Goal: Task Accomplishment & Management: Manage account settings

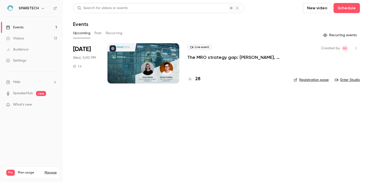
click at [143, 63] on div at bounding box center [144, 63] width 72 height 40
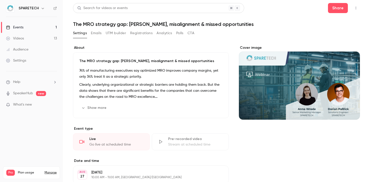
click at [354, 9] on icon "button" at bounding box center [356, 8] width 4 height 4
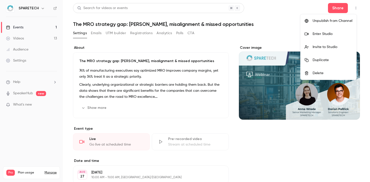
click at [333, 38] on li "Enter Studio" at bounding box center [329, 33] width 56 height 13
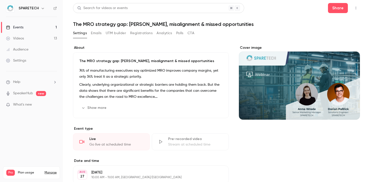
click at [19, 35] on link "Videos 13" at bounding box center [31, 38] width 63 height 11
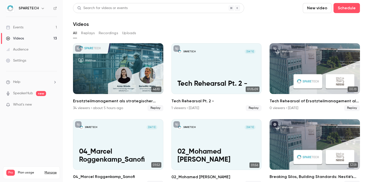
click at [24, 28] on link "Events 1" at bounding box center [31, 27] width 63 height 11
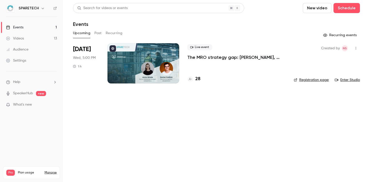
click at [163, 64] on div at bounding box center [144, 63] width 72 height 40
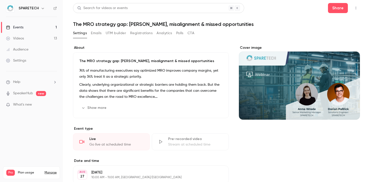
click at [354, 8] on icon "button" at bounding box center [356, 8] width 4 height 4
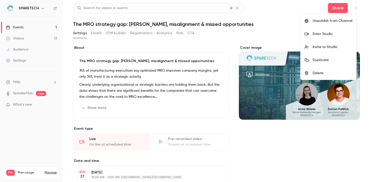
click at [342, 36] on div "Enter Studio" at bounding box center [333, 33] width 40 height 5
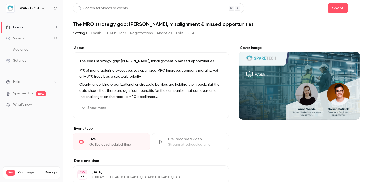
click at [354, 7] on icon "button" at bounding box center [356, 8] width 4 height 4
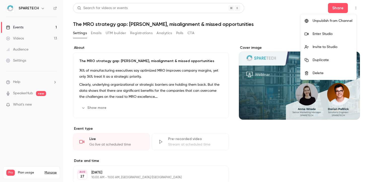
click at [335, 32] on div "Enter Studio" at bounding box center [333, 33] width 40 height 5
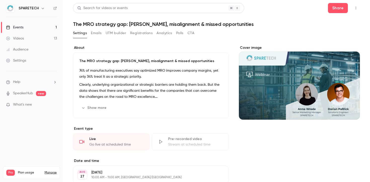
click at [354, 6] on button "button" at bounding box center [356, 8] width 8 height 8
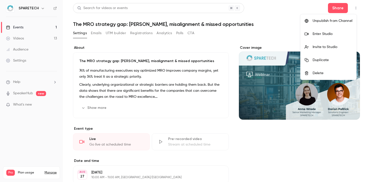
click at [331, 36] on div "Enter Studio" at bounding box center [333, 33] width 40 height 5
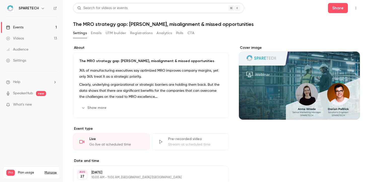
click at [354, 8] on icon "button" at bounding box center [356, 8] width 4 height 4
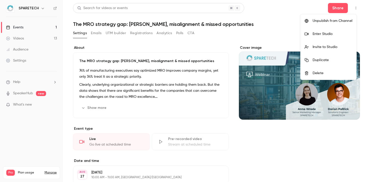
click at [326, 34] on div "Enter Studio" at bounding box center [333, 33] width 40 height 5
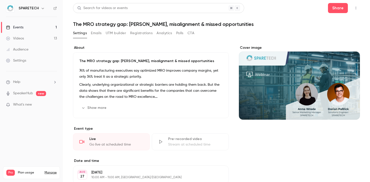
click at [90, 35] on div "Settings Emails UTM builder Registrations Analytics Polls CTA" at bounding box center [133, 33] width 121 height 8
click at [93, 34] on button "Emails" at bounding box center [96, 33] width 11 height 8
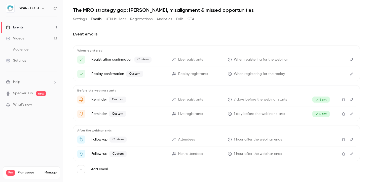
scroll to position [22, 0]
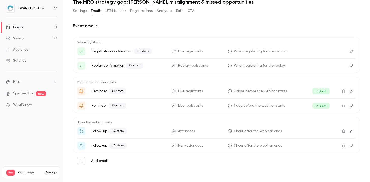
click at [350, 132] on icon "Edit" at bounding box center [352, 132] width 4 height 4
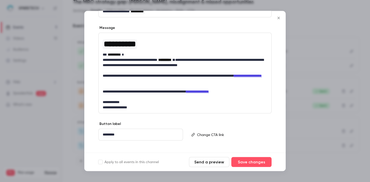
scroll to position [75, 0]
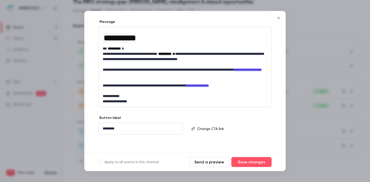
click at [208, 129] on p "editor" at bounding box center [232, 128] width 70 height 5
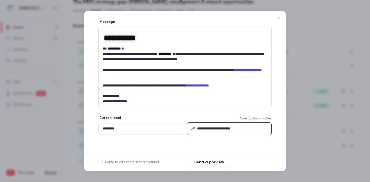
click at [245, 163] on button "Save changes" at bounding box center [252, 162] width 40 height 10
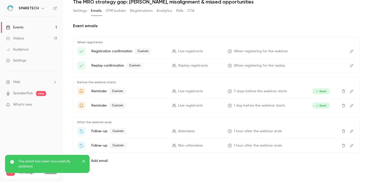
click at [350, 146] on icon "Edit" at bounding box center [352, 146] width 4 height 4
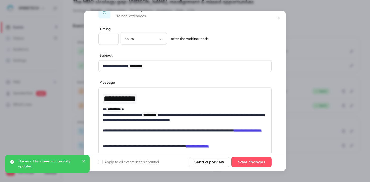
scroll to position [75, 0]
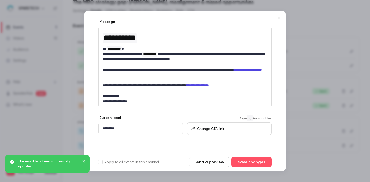
click at [224, 127] on p "editor" at bounding box center [232, 128] width 70 height 5
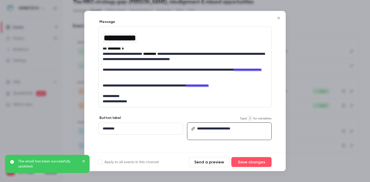
scroll to position [0, 0]
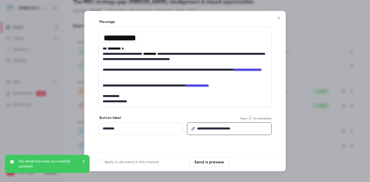
click at [260, 160] on button "Save changes" at bounding box center [252, 162] width 40 height 10
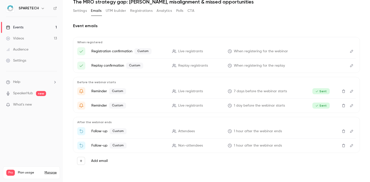
click at [350, 130] on icon "Edit" at bounding box center [352, 132] width 4 height 4
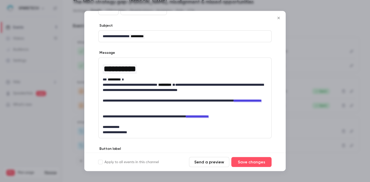
scroll to position [75, 0]
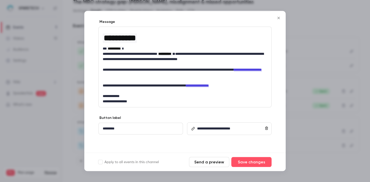
click at [222, 126] on p "**********" at bounding box center [232, 128] width 70 height 5
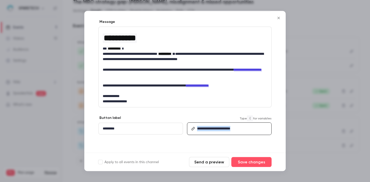
click at [222, 126] on p "**********" at bounding box center [232, 128] width 70 height 5
click at [259, 164] on button "Save changes" at bounding box center [252, 162] width 40 height 10
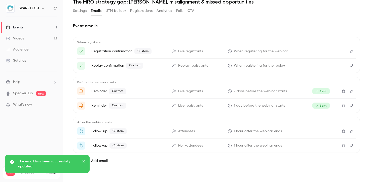
click at [350, 146] on icon "Edit" at bounding box center [351, 145] width 3 height 3
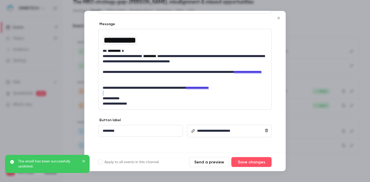
scroll to position [75, 0]
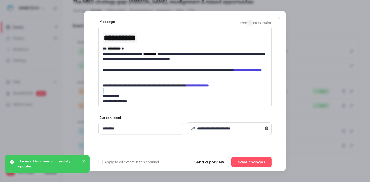
drag, startPoint x: 223, startPoint y: 121, endPoint x: 207, endPoint y: 129, distance: 18.8
click at [207, 129] on div "**********" at bounding box center [185, 59] width 202 height 187
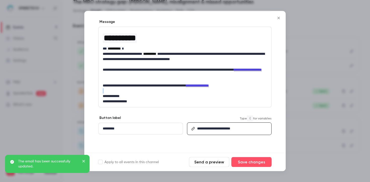
click at [207, 129] on link "**********" at bounding box center [213, 129] width 33 height 4
drag, startPoint x: 249, startPoint y: 160, endPoint x: 251, endPoint y: 154, distance: 6.6
click at [249, 160] on button "Save changes" at bounding box center [252, 162] width 40 height 10
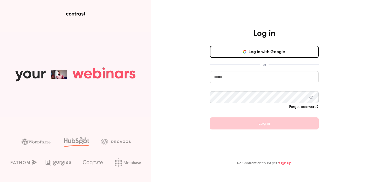
type input "**********"
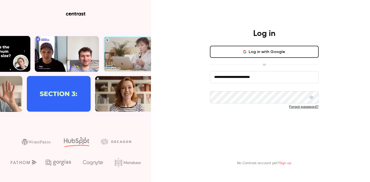
click at [260, 122] on button "Log in" at bounding box center [264, 124] width 109 height 12
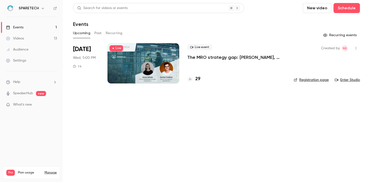
click at [100, 30] on button "Past" at bounding box center [97, 33] width 7 height 8
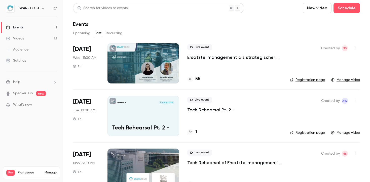
click at [128, 72] on div at bounding box center [144, 63] width 72 height 40
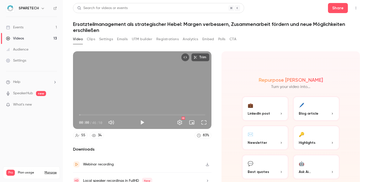
click at [117, 38] on div "Video Clips Settings Emails UTM builder Registrations Analytics Embed Polls CTA" at bounding box center [155, 39] width 164 height 8
click at [120, 40] on button "Emails" at bounding box center [122, 39] width 11 height 8
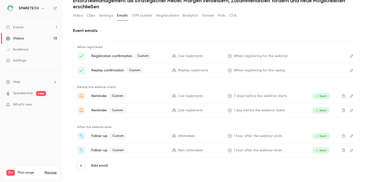
scroll to position [25, 0]
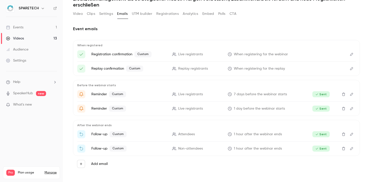
click at [350, 149] on icon "Edit" at bounding box center [352, 149] width 4 height 4
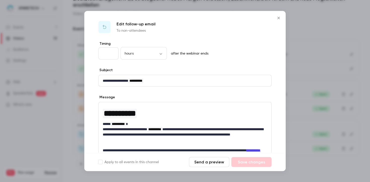
scroll to position [81, 0]
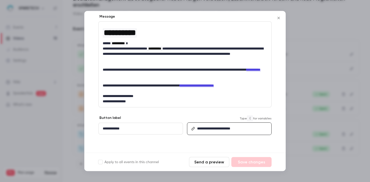
click at [217, 129] on link "**********" at bounding box center [213, 129] width 33 height 4
copy link "**********"
click at [276, 19] on icon "Close" at bounding box center [279, 18] width 6 height 4
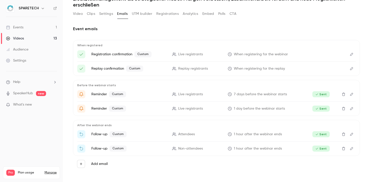
click at [30, 29] on link "Events 1" at bounding box center [31, 27] width 63 height 11
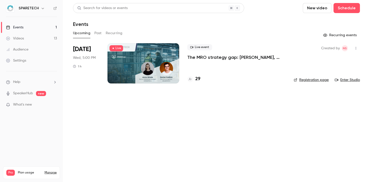
click at [134, 69] on div at bounding box center [144, 63] width 72 height 40
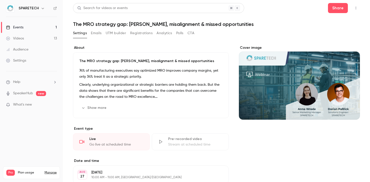
click at [92, 32] on button "Emails" at bounding box center [96, 33] width 11 height 8
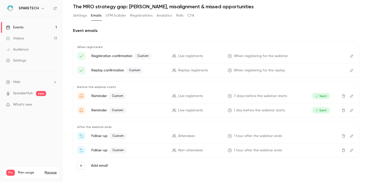
scroll to position [22, 0]
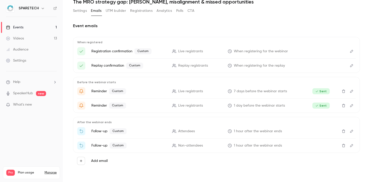
click at [350, 131] on icon "Edit" at bounding box center [352, 132] width 4 height 4
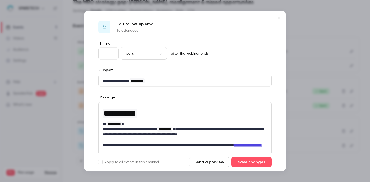
scroll to position [75, 0]
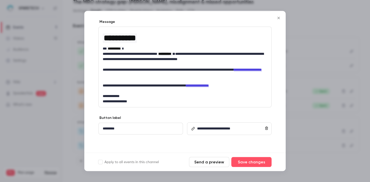
click at [279, 17] on icon "Close" at bounding box center [279, 18] width 6 height 4
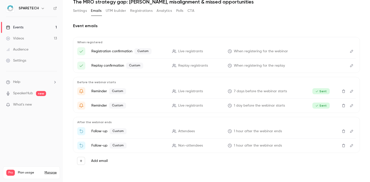
click at [350, 145] on icon "Edit" at bounding box center [352, 146] width 4 height 4
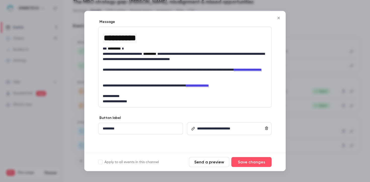
click at [279, 20] on icon "Close" at bounding box center [279, 18] width 6 height 4
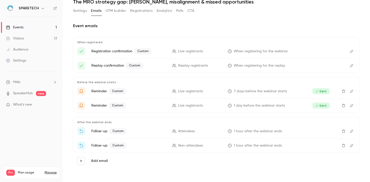
click at [349, 134] on button "Edit" at bounding box center [352, 131] width 8 height 8
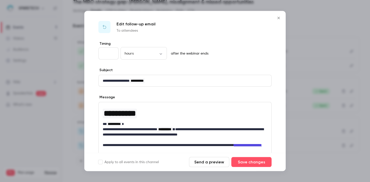
scroll to position [61, 0]
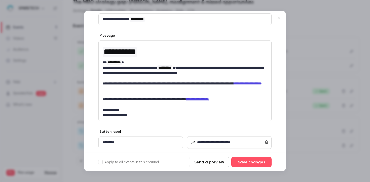
click at [234, 86] on link "**********" at bounding box center [248, 84] width 28 height 4
drag, startPoint x: 151, startPoint y: 89, endPoint x: 119, endPoint y: 90, distance: 32.0
click at [119, 90] on p "**********" at bounding box center [183, 86] width 161 height 11
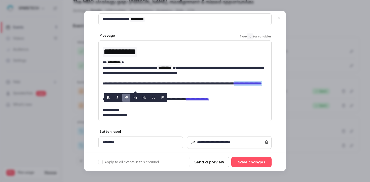
click at [125, 98] on icon "link" at bounding box center [126, 97] width 3 height 3
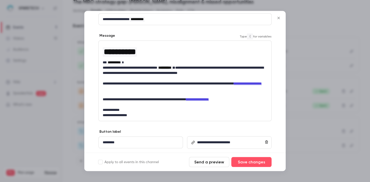
click at [190, 87] on p "**********" at bounding box center [183, 86] width 161 height 11
click at [280, 16] on icon "Close" at bounding box center [279, 18] width 6 height 4
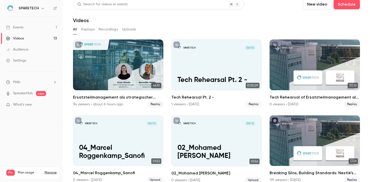
scroll to position [5, 0]
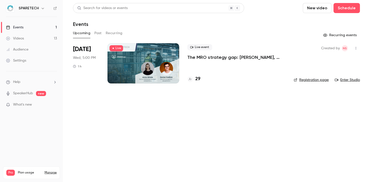
click at [149, 49] on div at bounding box center [144, 63] width 72 height 40
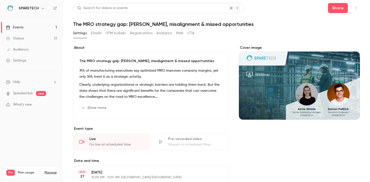
click at [101, 33] on button "Emails" at bounding box center [96, 33] width 11 height 8
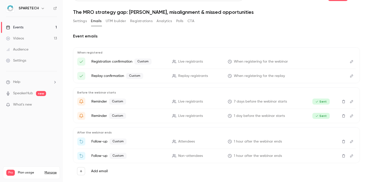
scroll to position [22, 0]
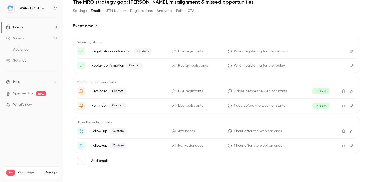
click at [350, 133] on icon "Edit" at bounding box center [351, 131] width 3 height 3
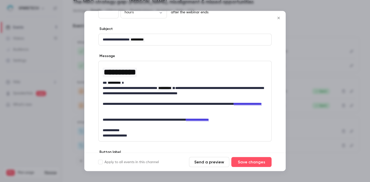
scroll to position [75, 0]
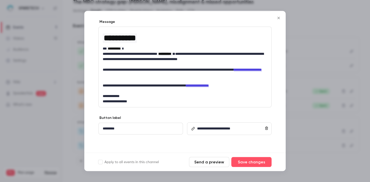
click at [214, 128] on link "**********" at bounding box center [213, 129] width 33 height 4
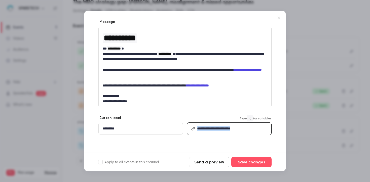
click at [214, 128] on link "**********" at bounding box center [213, 129] width 33 height 4
copy link "**********"
click at [280, 21] on button "Close" at bounding box center [279, 18] width 10 height 10
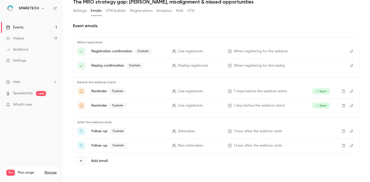
click at [33, 40] on link "Videos 13" at bounding box center [31, 38] width 63 height 11
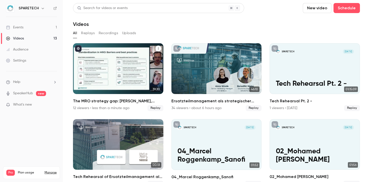
click at [142, 62] on div "The MRO strategy gap: Margins, misalignment & missed opportunities" at bounding box center [118, 68] width 90 height 51
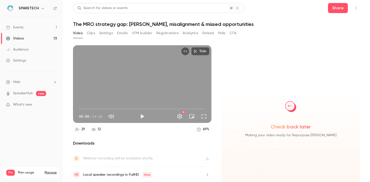
click at [358, 8] on icon "Top Bar Actions" at bounding box center [356, 8] width 4 height 4
click at [335, 6] on div at bounding box center [185, 91] width 370 height 182
click at [339, 11] on button "Share" at bounding box center [338, 8] width 20 height 10
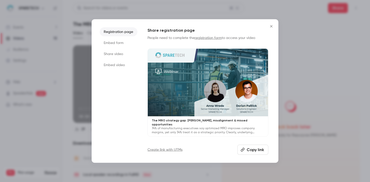
click at [118, 65] on li "Embed video" at bounding box center [119, 65] width 38 height 9
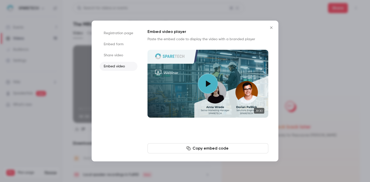
click at [189, 147] on icon "button" at bounding box center [189, 149] width 4 height 4
click at [273, 31] on button "Close" at bounding box center [272, 28] width 10 height 10
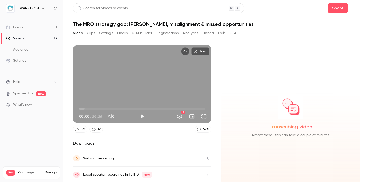
click at [24, 29] on link "Events 1" at bounding box center [31, 27] width 63 height 11
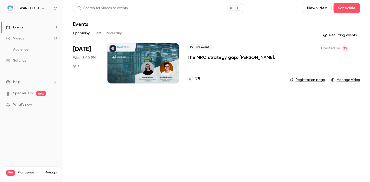
click at [95, 30] on button "Past" at bounding box center [97, 33] width 7 height 8
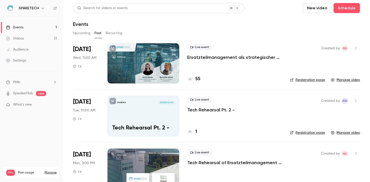
click at [33, 40] on link "Videos 13" at bounding box center [31, 38] width 63 height 11
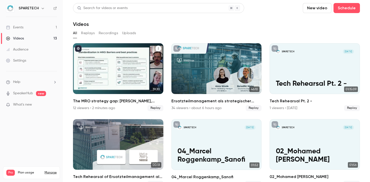
click at [121, 59] on div "The MRO strategy gap: Margins, misalignment & missed opportunities" at bounding box center [118, 68] width 90 height 51
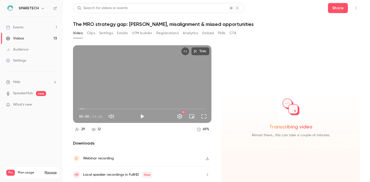
click at [122, 35] on button "Emails" at bounding box center [122, 33] width 11 height 8
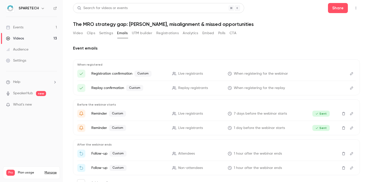
scroll to position [11, 0]
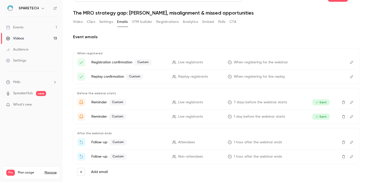
click at [352, 143] on icon "Edit" at bounding box center [351, 142] width 3 height 3
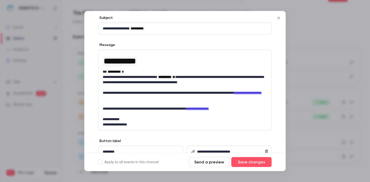
scroll to position [75, 0]
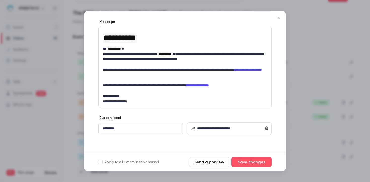
click at [240, 131] on p "**********" at bounding box center [232, 128] width 70 height 5
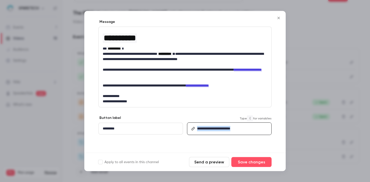
click at [240, 131] on p "**********" at bounding box center [232, 128] width 70 height 5
copy link "**********"
click at [279, 17] on icon "Close" at bounding box center [279, 18] width 6 height 4
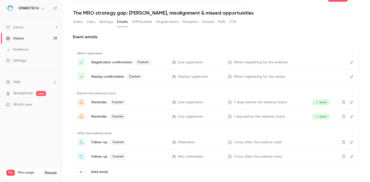
click at [351, 153] on button "Edit" at bounding box center [352, 157] width 8 height 8
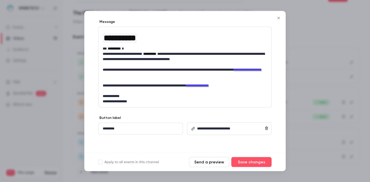
click at [213, 134] on div "**********" at bounding box center [233, 129] width 76 height 12
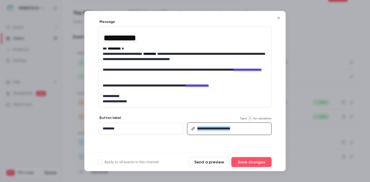
click at [213, 134] on div "**********" at bounding box center [233, 129] width 76 height 12
copy link "**********"
click at [280, 18] on icon "Close" at bounding box center [279, 18] width 6 height 4
